Goal: Task Accomplishment & Management: Use online tool/utility

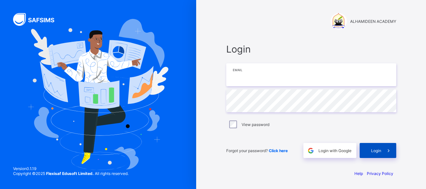
type input "**********"
click at [373, 150] on span "Login" at bounding box center [376, 150] width 10 height 5
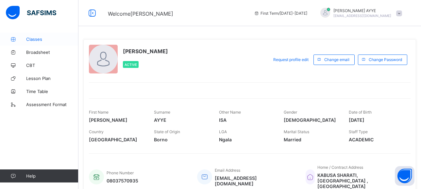
click at [37, 38] on span "Classes" at bounding box center [52, 39] width 52 height 5
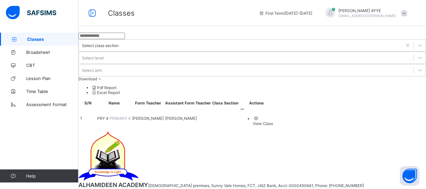
click at [273, 121] on div "View Class" at bounding box center [263, 123] width 20 height 5
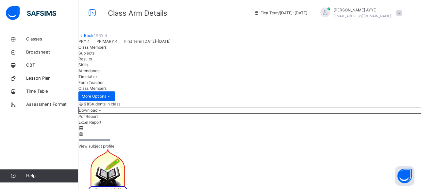
click at [100, 73] on span "Attendance" at bounding box center [88, 70] width 21 height 5
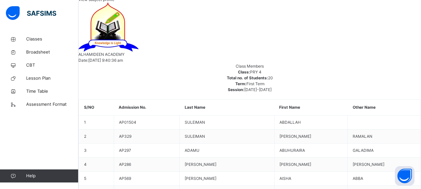
scroll to position [147, 0]
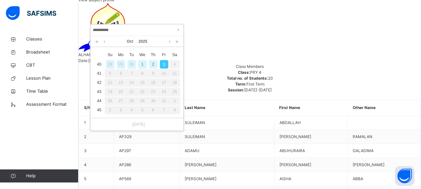
click at [153, 66] on div "2" at bounding box center [153, 64] width 9 height 9
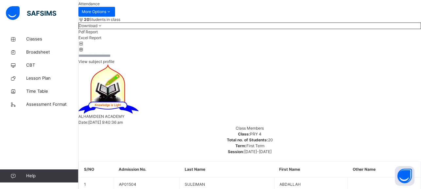
scroll to position [84, 0]
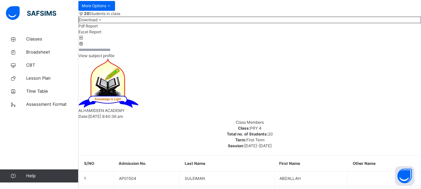
scroll to position [90, 0]
